Goal: Task Accomplishment & Management: Manage account settings

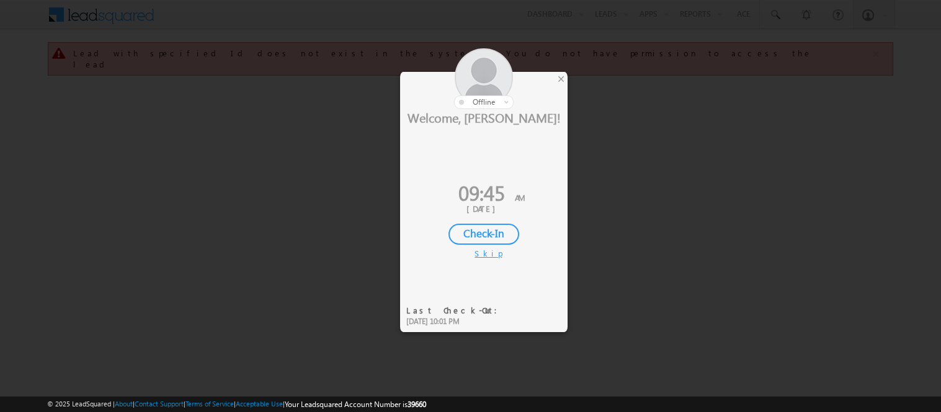
click at [469, 228] on div "Check-In" at bounding box center [483, 234] width 71 height 21
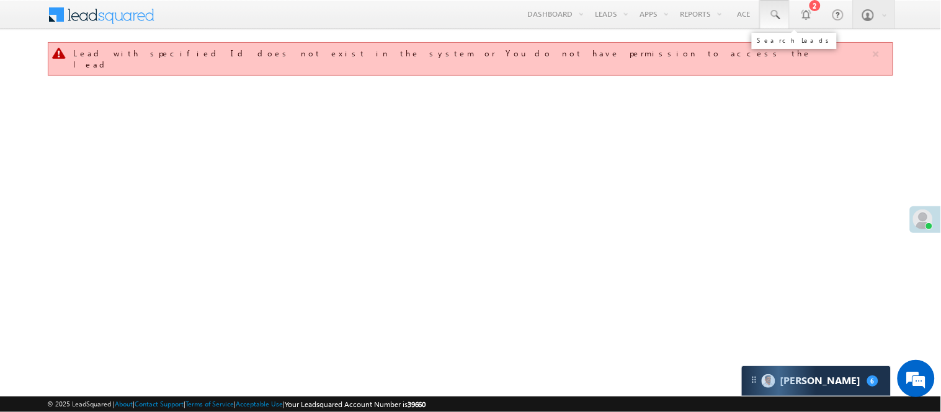
click at [775, 10] on span at bounding box center [774, 15] width 12 height 12
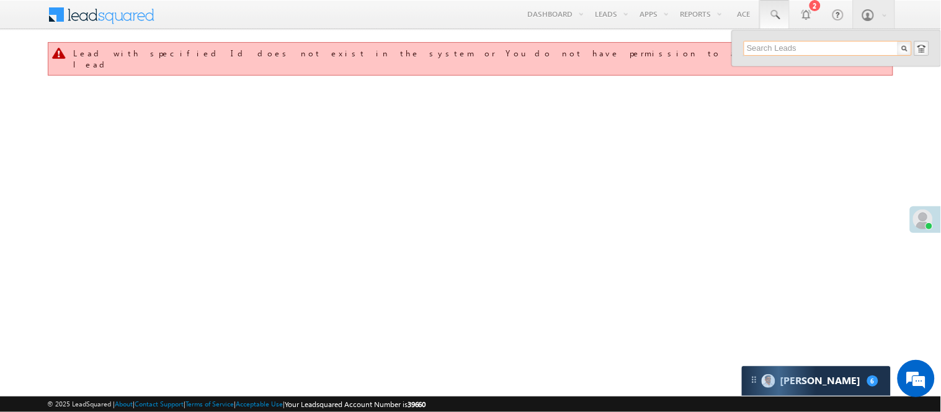
click at [779, 56] on input "text" at bounding box center [827, 48] width 168 height 15
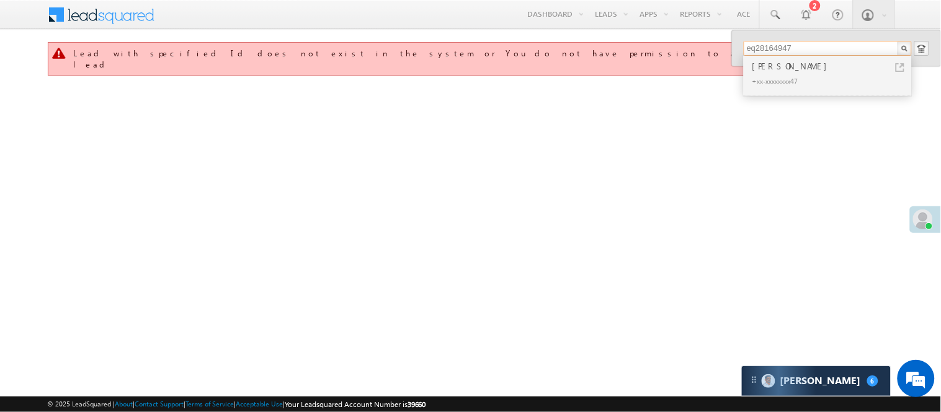
type input "eq28164947"
click at [643, 91] on div "× online Online Offline Online Away Offline (Check-Out) Nisha Anand Yadav +91-9…" at bounding box center [470, 197] width 846 height 310
click at [790, 78] on div "+xx-xxxxxxxx47" at bounding box center [833, 80] width 166 height 15
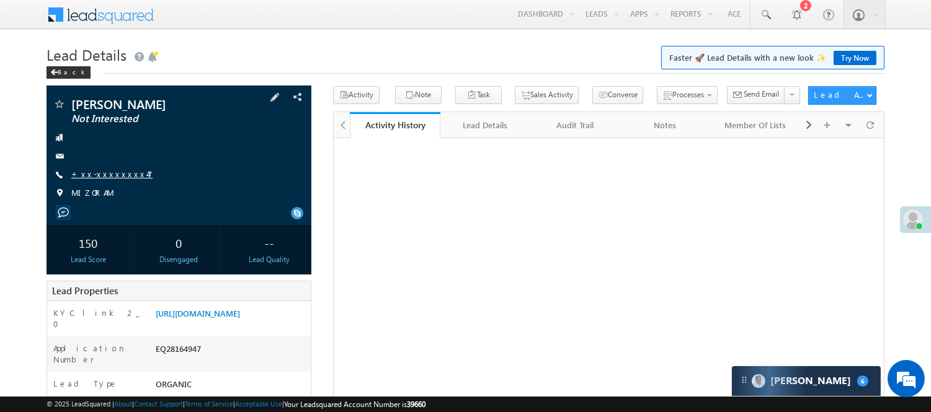
click at [99, 175] on link "+xx-xxxxxxxx47" at bounding box center [111, 174] width 81 height 11
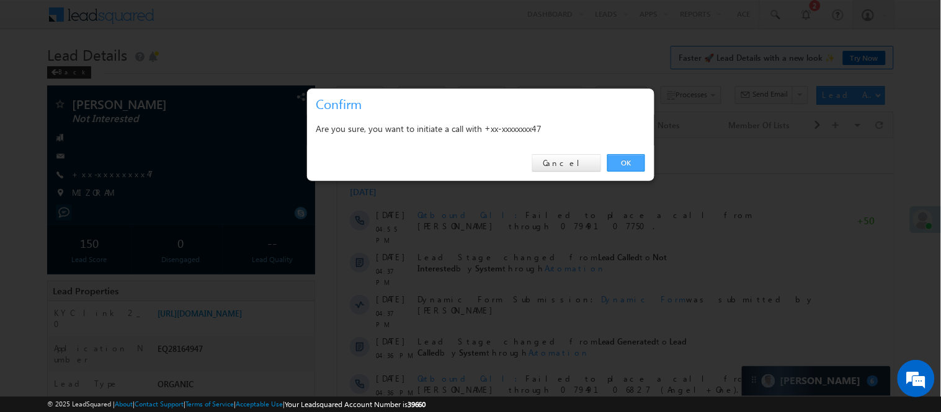
click at [618, 164] on link "OK" at bounding box center [626, 162] width 38 height 17
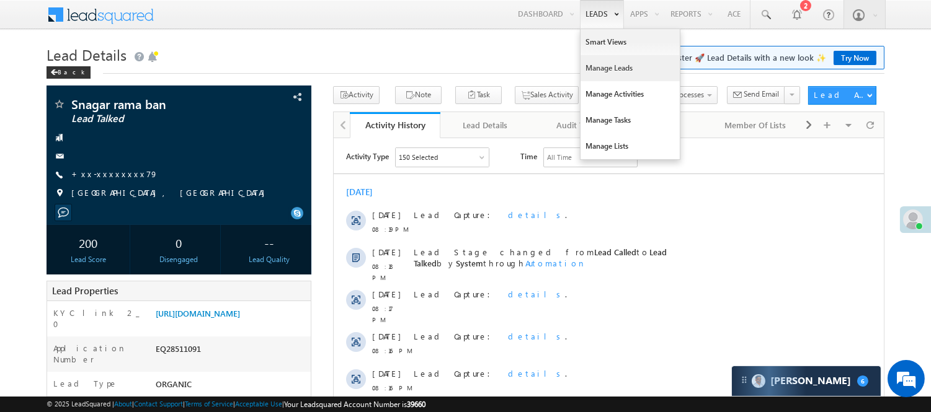
click at [592, 76] on link "Manage Leads" at bounding box center [629, 68] width 99 height 26
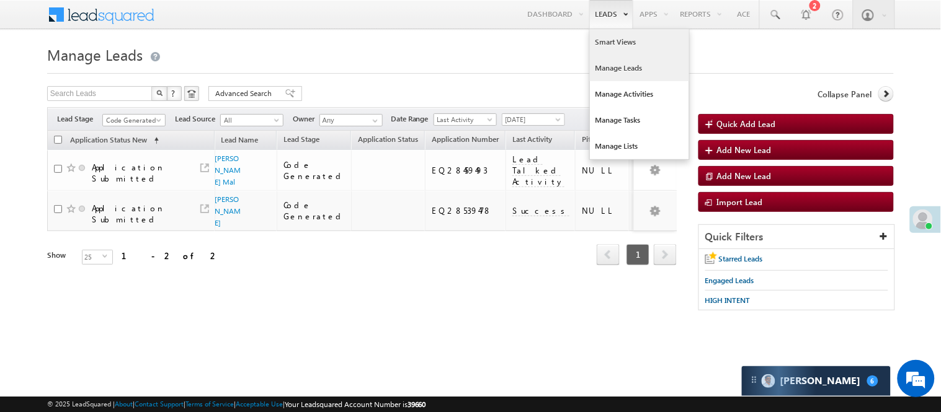
click at [606, 46] on link "Smart Views" at bounding box center [639, 42] width 99 height 26
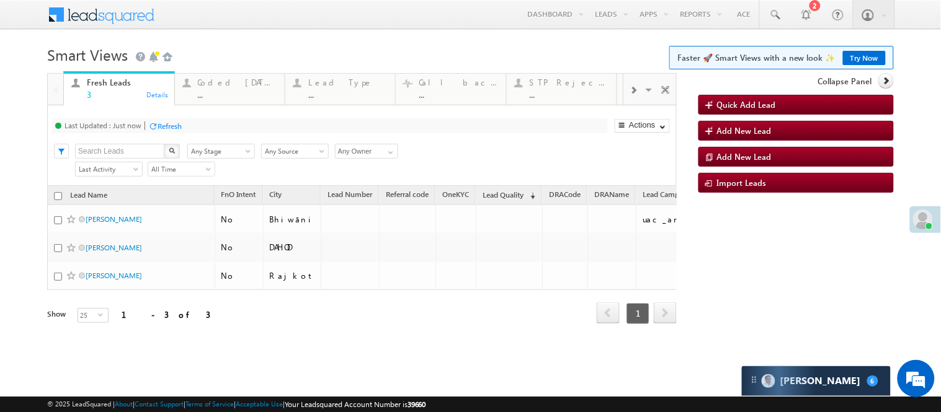
click at [231, 90] on div "..." at bounding box center [237, 94] width 79 height 9
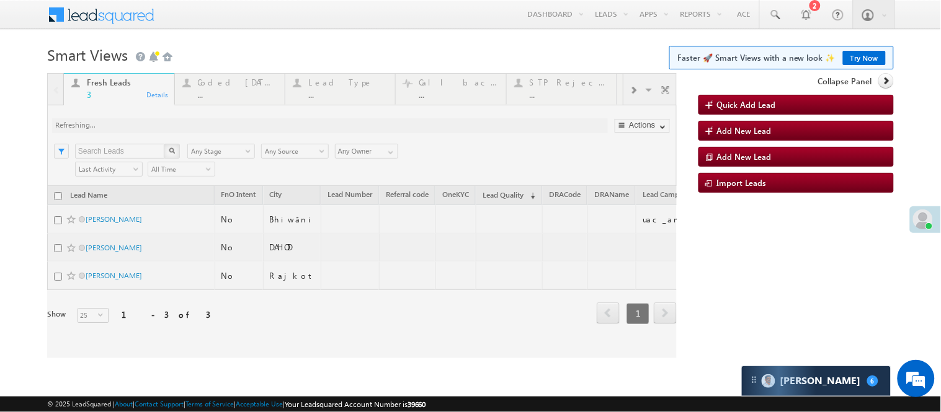
click at [231, 89] on div at bounding box center [361, 215] width 629 height 285
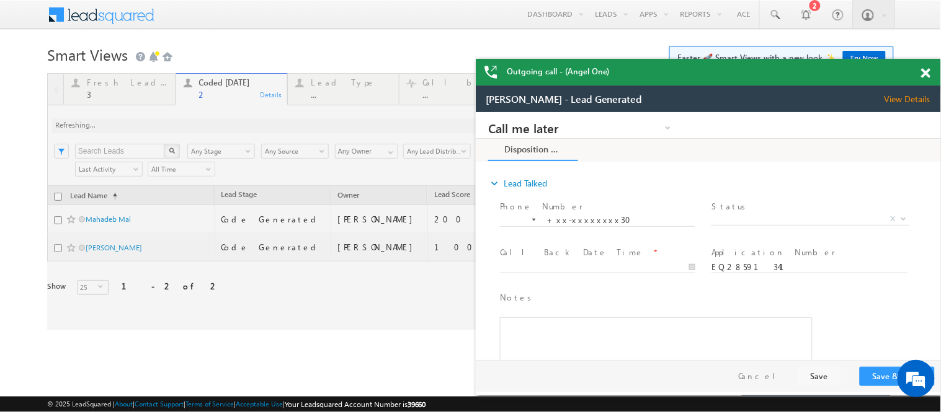
click at [926, 72] on span at bounding box center [925, 73] width 9 height 11
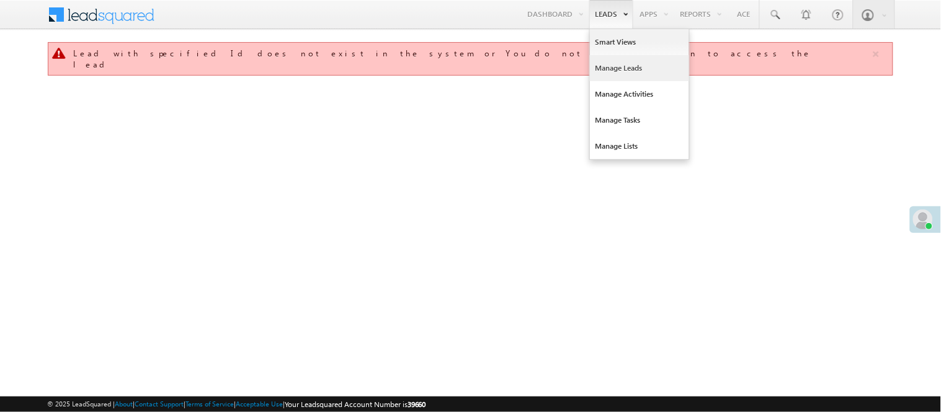
click at [621, 72] on link "Manage Leads" at bounding box center [639, 68] width 99 height 26
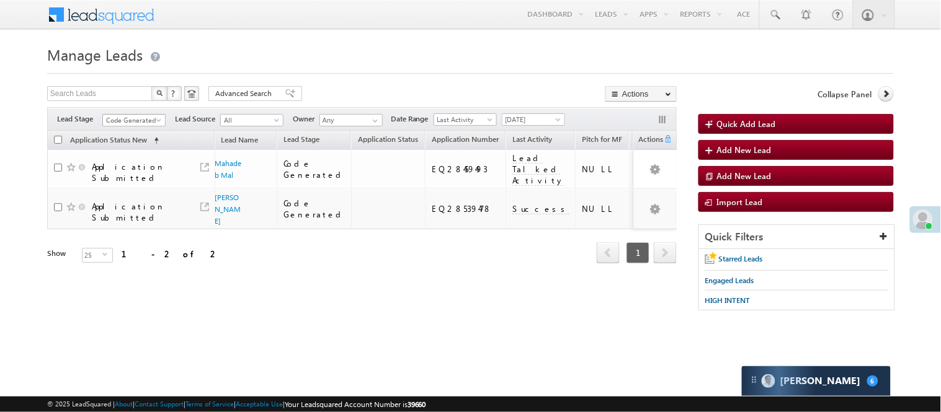
click at [134, 116] on span "Code Generated" at bounding box center [132, 120] width 59 height 11
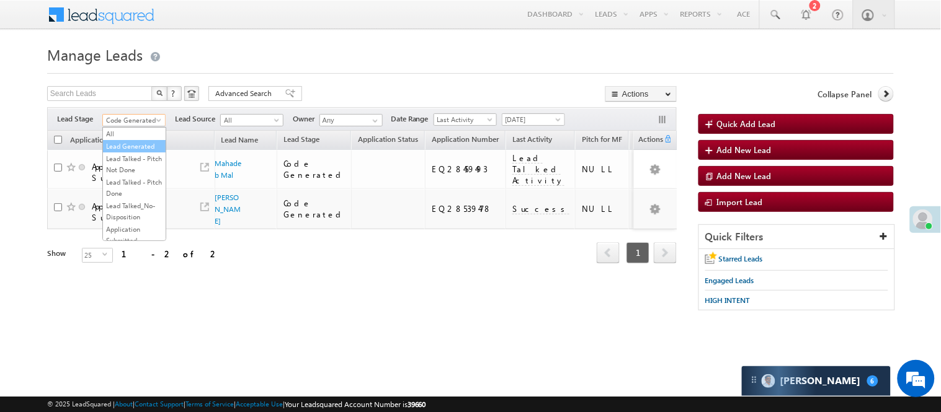
click at [131, 144] on link "Lead Generated" at bounding box center [134, 146] width 63 height 11
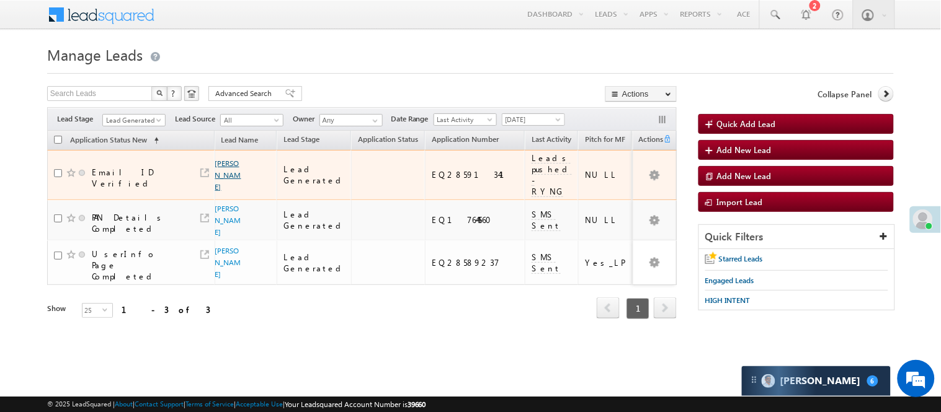
click at [216, 177] on link "[PERSON_NAME]" at bounding box center [228, 175] width 26 height 33
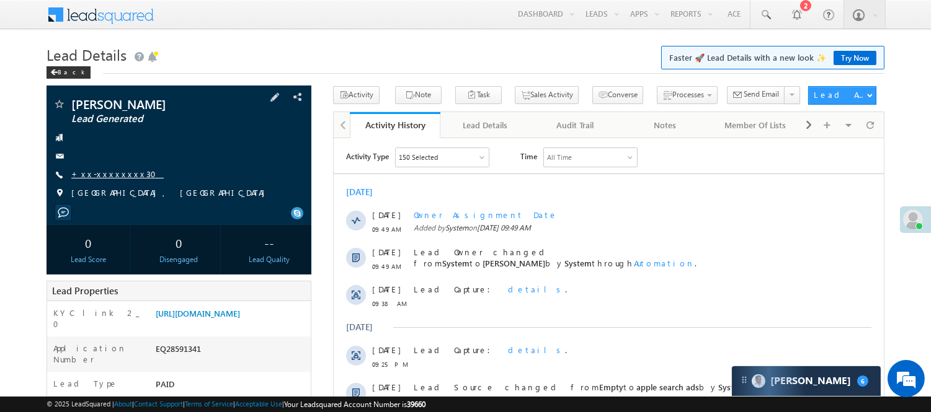
click at [104, 171] on link "+xx-xxxxxxxx30" at bounding box center [117, 174] width 92 height 11
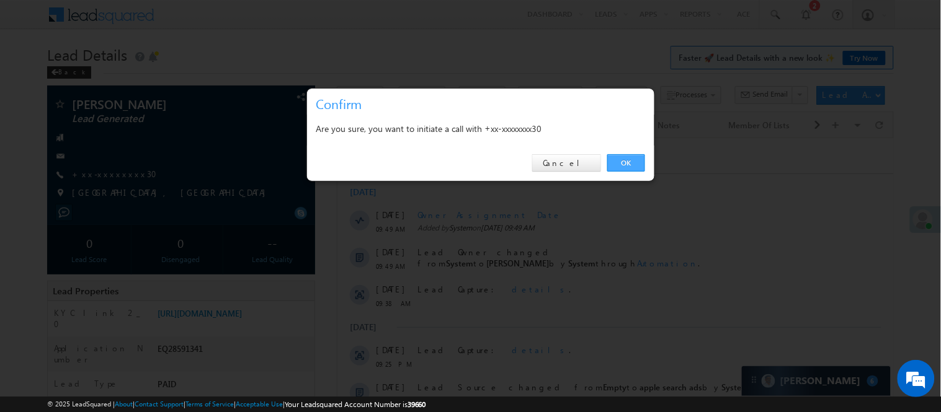
click at [628, 161] on link "OK" at bounding box center [626, 162] width 38 height 17
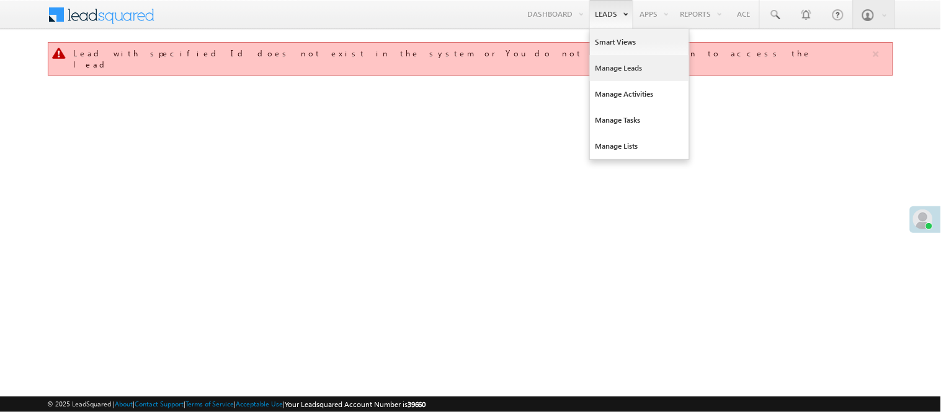
drag, startPoint x: 0, startPoint y: 0, endPoint x: 619, endPoint y: 73, distance: 623.1
click at [619, 73] on link "Manage Leads" at bounding box center [639, 68] width 99 height 26
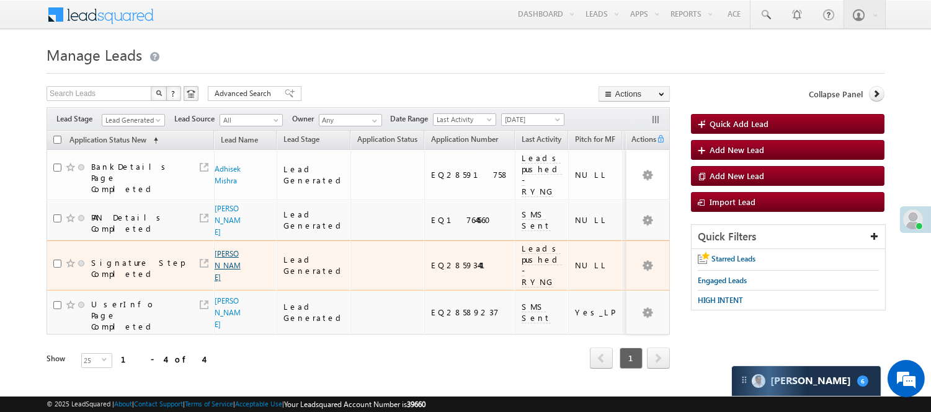
click at [222, 282] on link "[PERSON_NAME]" at bounding box center [228, 265] width 26 height 33
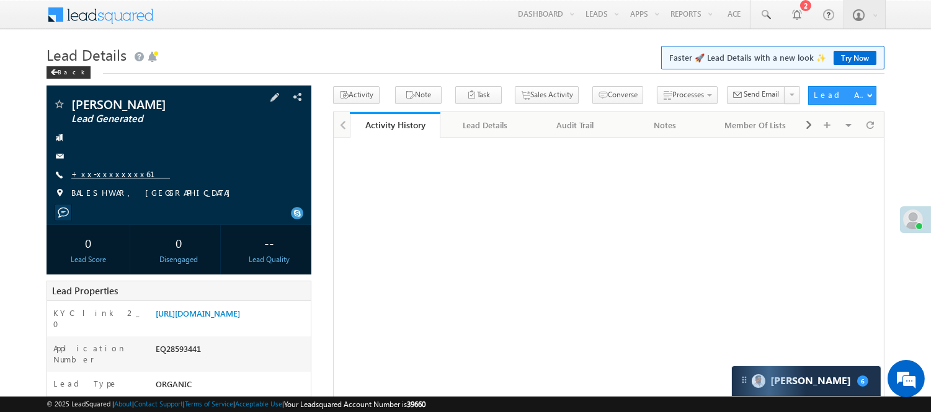
click at [121, 171] on link "+xx-xxxxxxxx61" at bounding box center [120, 174] width 99 height 11
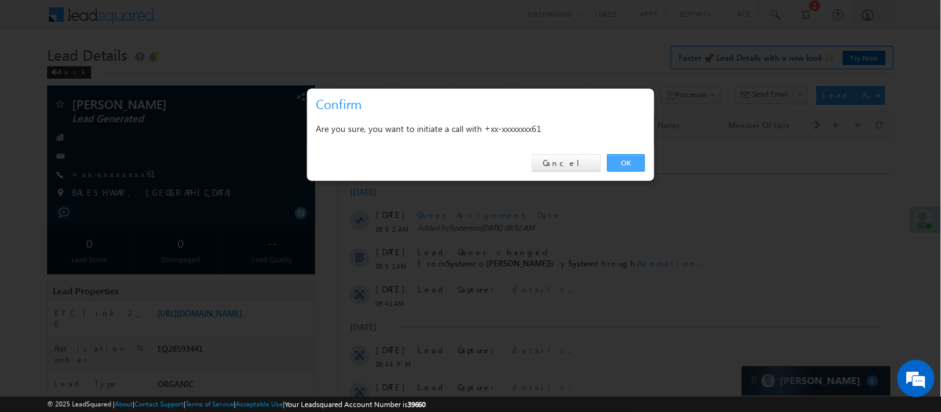
click at [629, 163] on link "OK" at bounding box center [626, 162] width 38 height 17
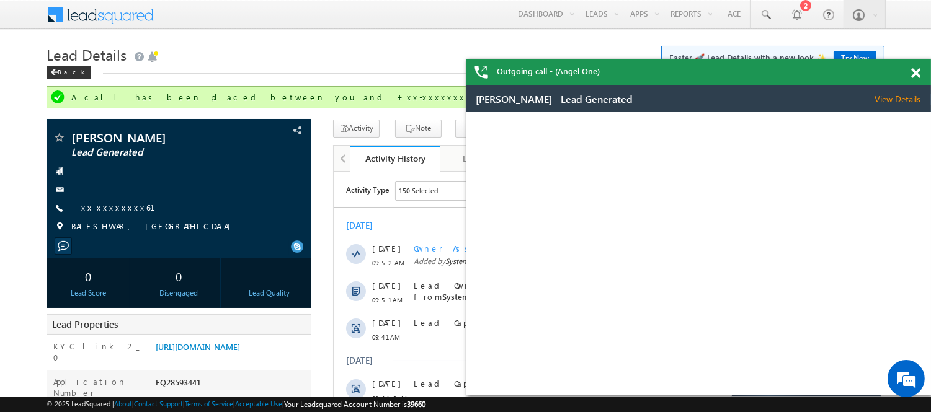
click at [913, 70] on span at bounding box center [915, 73] width 9 height 11
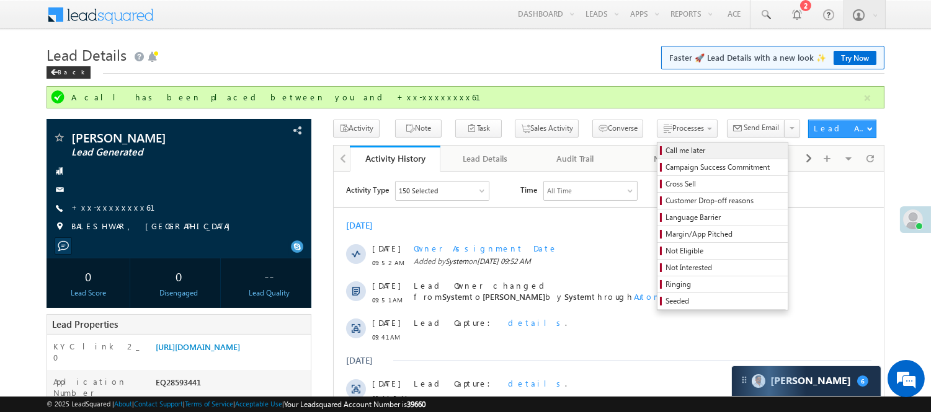
click at [665, 151] on span "Call me later" at bounding box center [724, 150] width 118 height 11
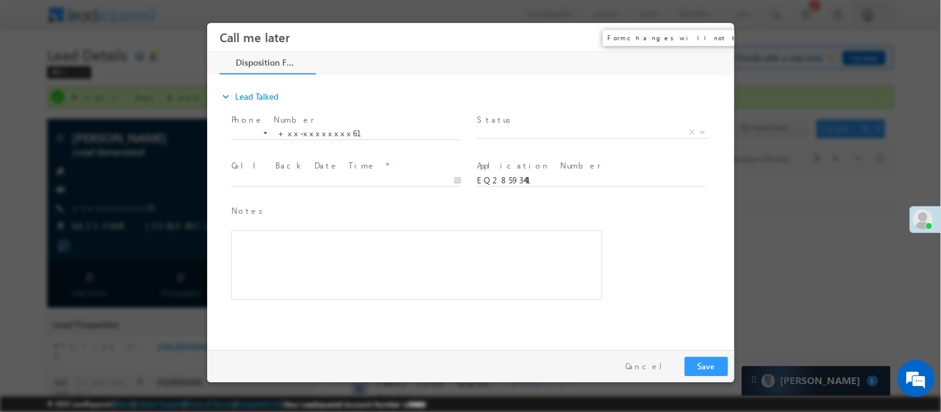
click at [720, 36] on button "×" at bounding box center [714, 36] width 21 height 23
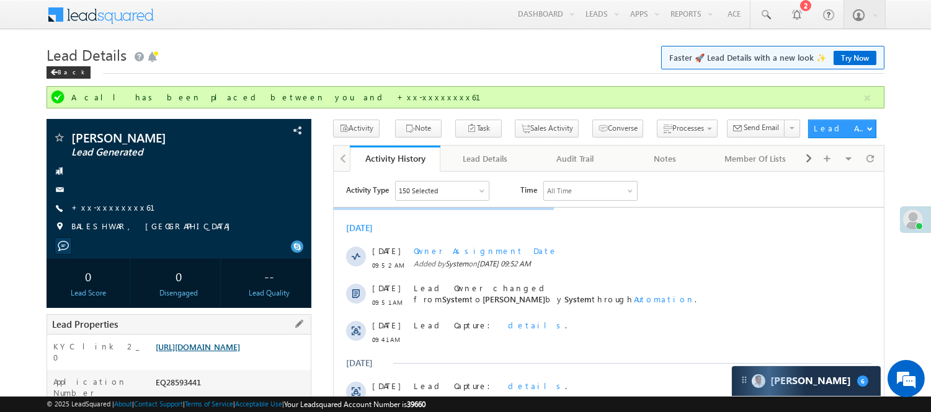
click at [231, 352] on link "https://angelbroking1-pk3em7sa.customui-test.leadsquared.com?leadId=bd71c2f4-af…" at bounding box center [198, 347] width 84 height 11
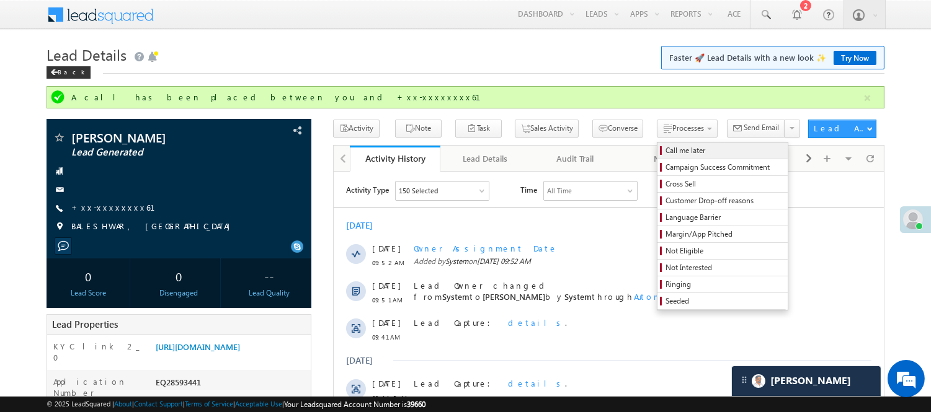
click at [672, 153] on span "Call me later" at bounding box center [724, 150] width 118 height 11
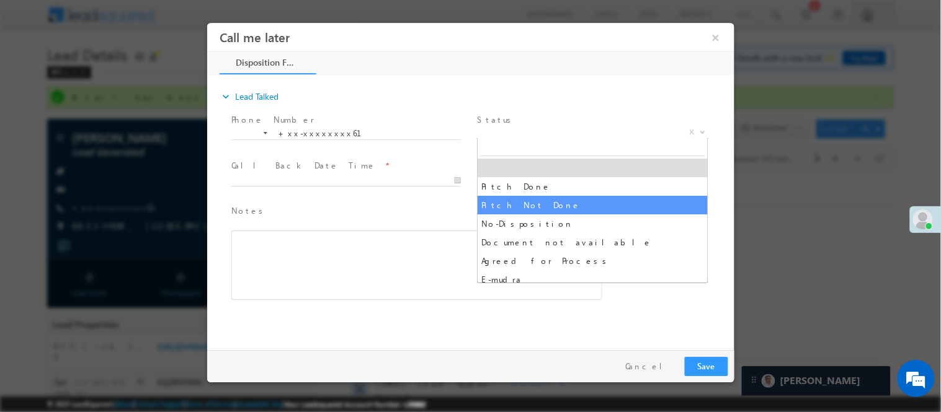
select select "Pitch Not Done"
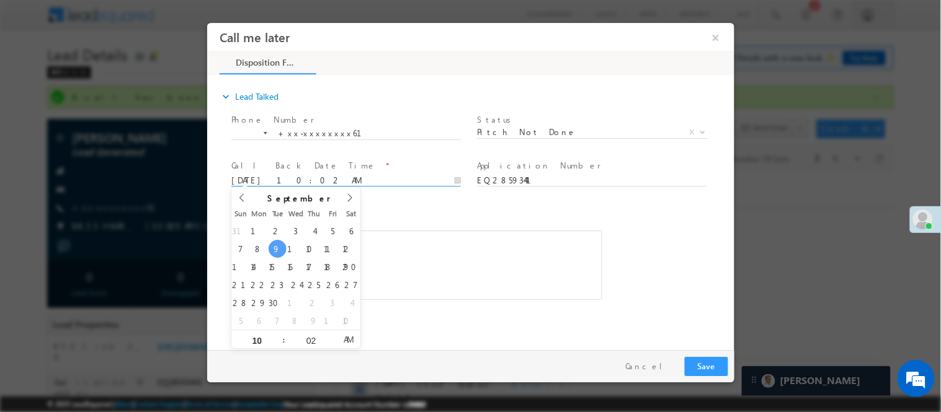
click at [365, 178] on input "09/09/25 10:02 AM" at bounding box center [345, 180] width 229 height 12
type input "09/10/25 10:02 AM"
click at [393, 258] on div "Rich Text Editor, 40788eee-0fb2-11ec-a811-0adc8a9d82c2__tab1__section1__Notes__…" at bounding box center [416, 264] width 371 height 69
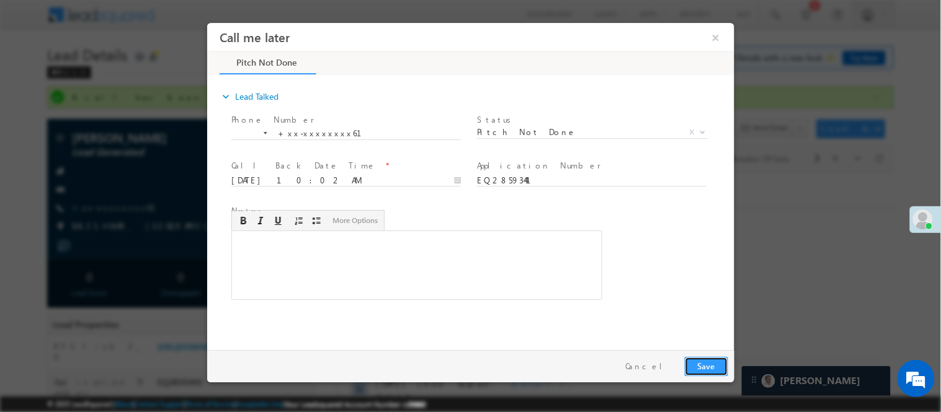
click at [700, 368] on button "Save" at bounding box center [705, 366] width 43 height 19
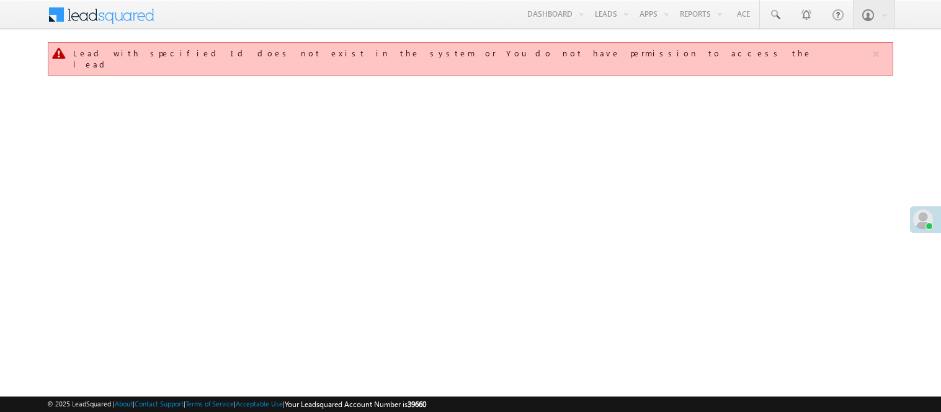
click at [0, 0] on link "Manage Leads" at bounding box center [0, 0] width 0 height 0
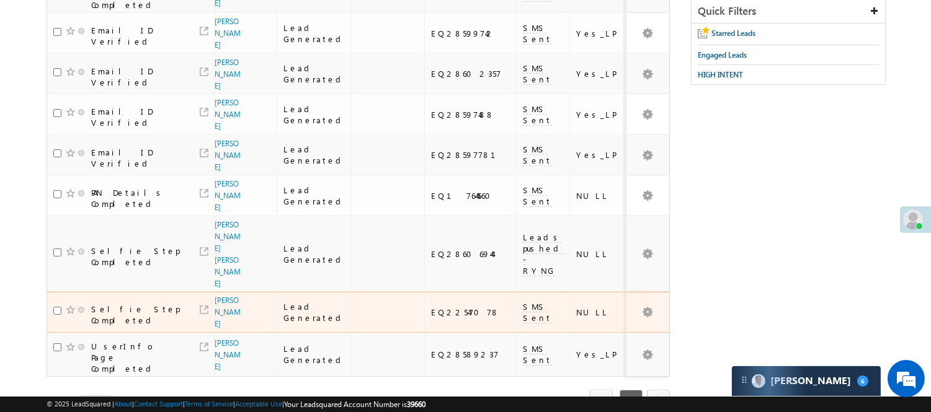
scroll to position [275, 0]
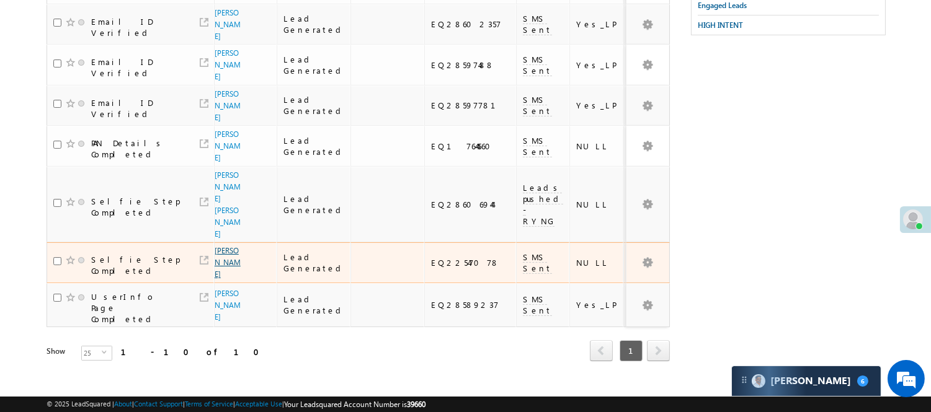
click at [221, 279] on link "[PERSON_NAME]" at bounding box center [228, 262] width 26 height 33
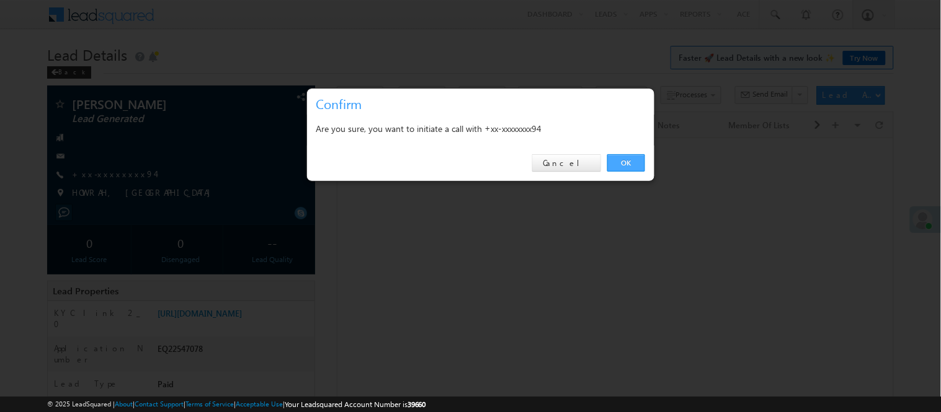
click at [623, 162] on link "OK" at bounding box center [626, 162] width 38 height 17
